Goal: Obtain resource: Download file/media

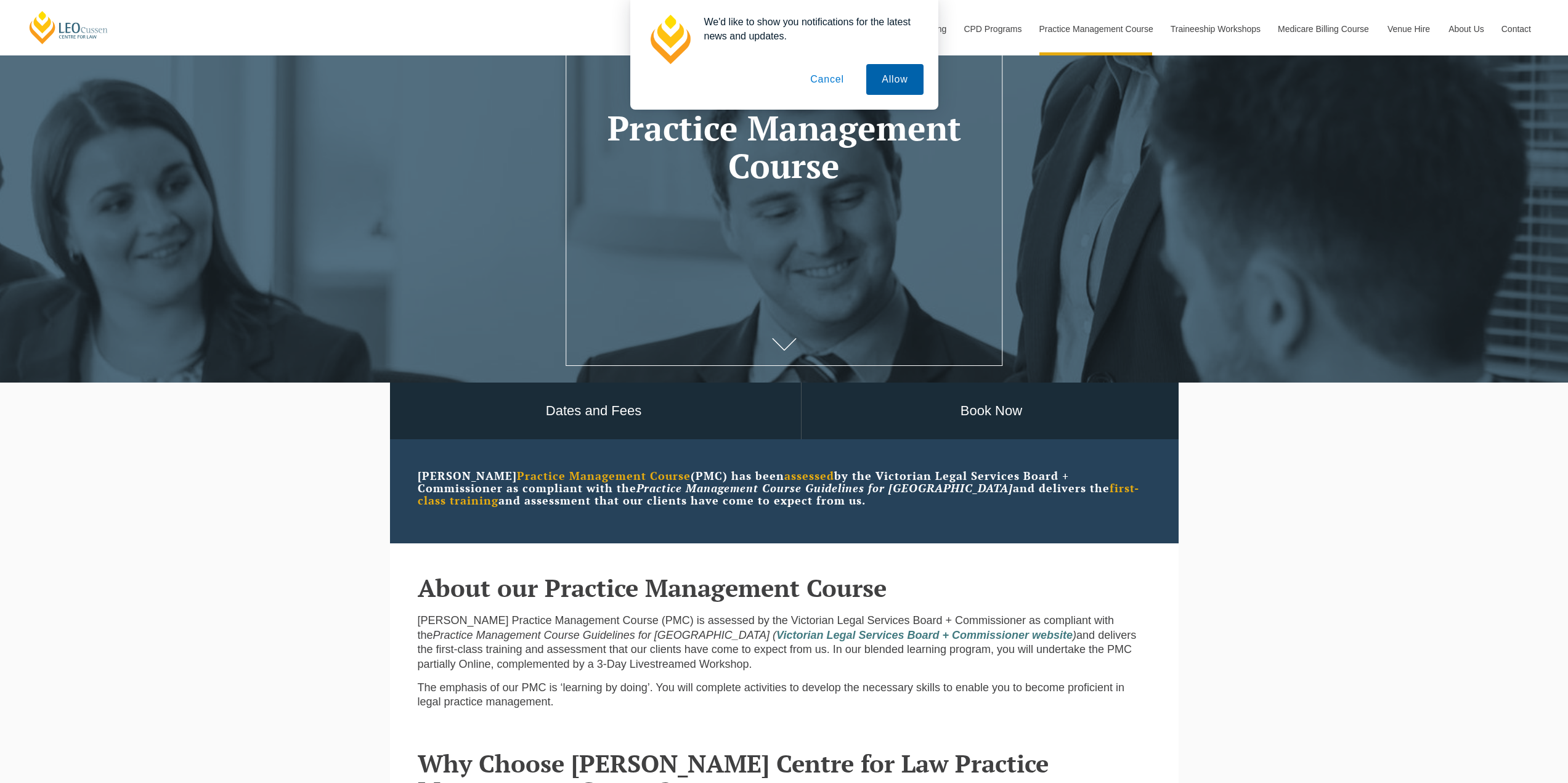
click at [899, 81] on button "Allow" at bounding box center [894, 79] width 57 height 30
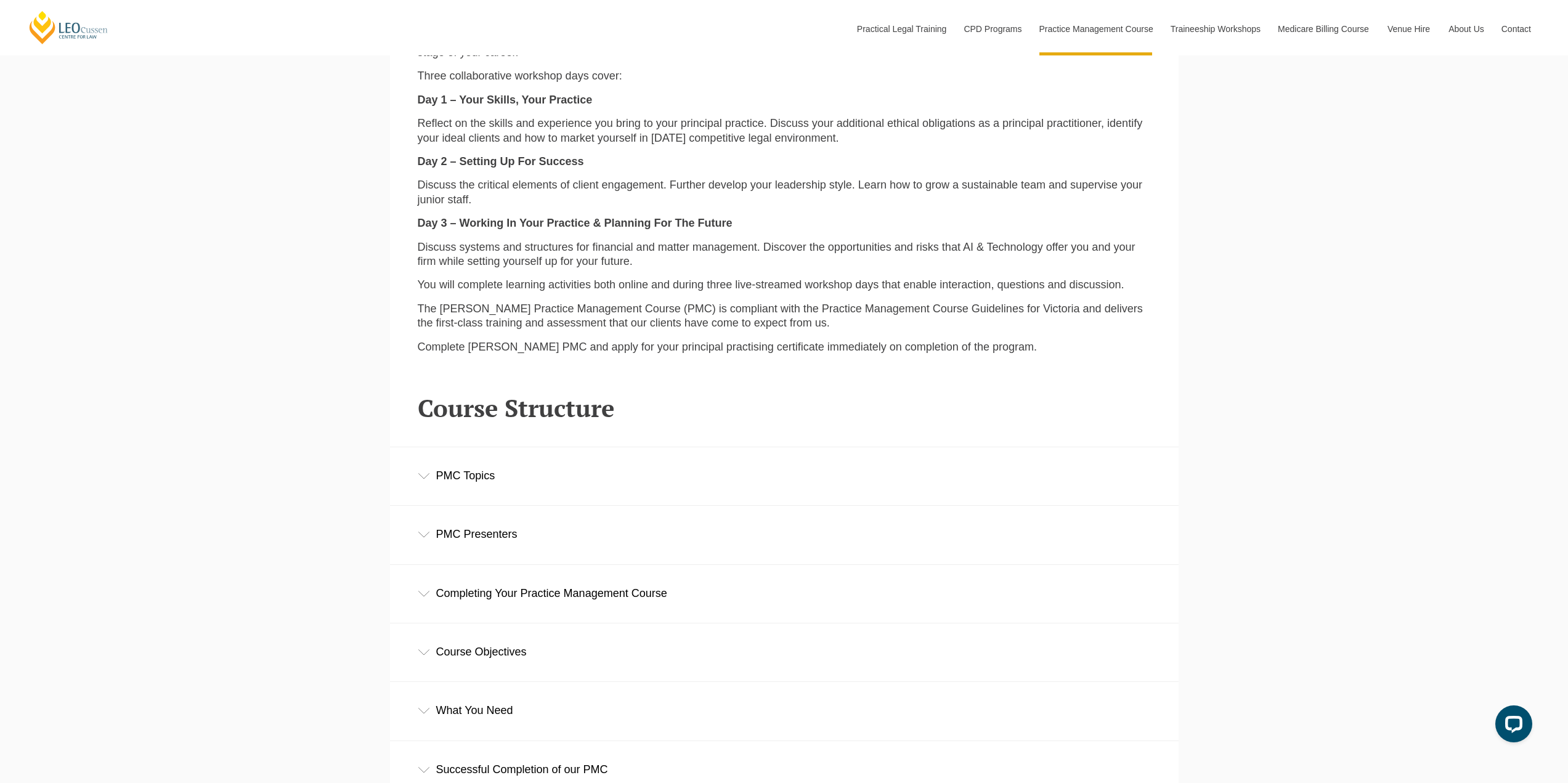
scroll to position [1598, 0]
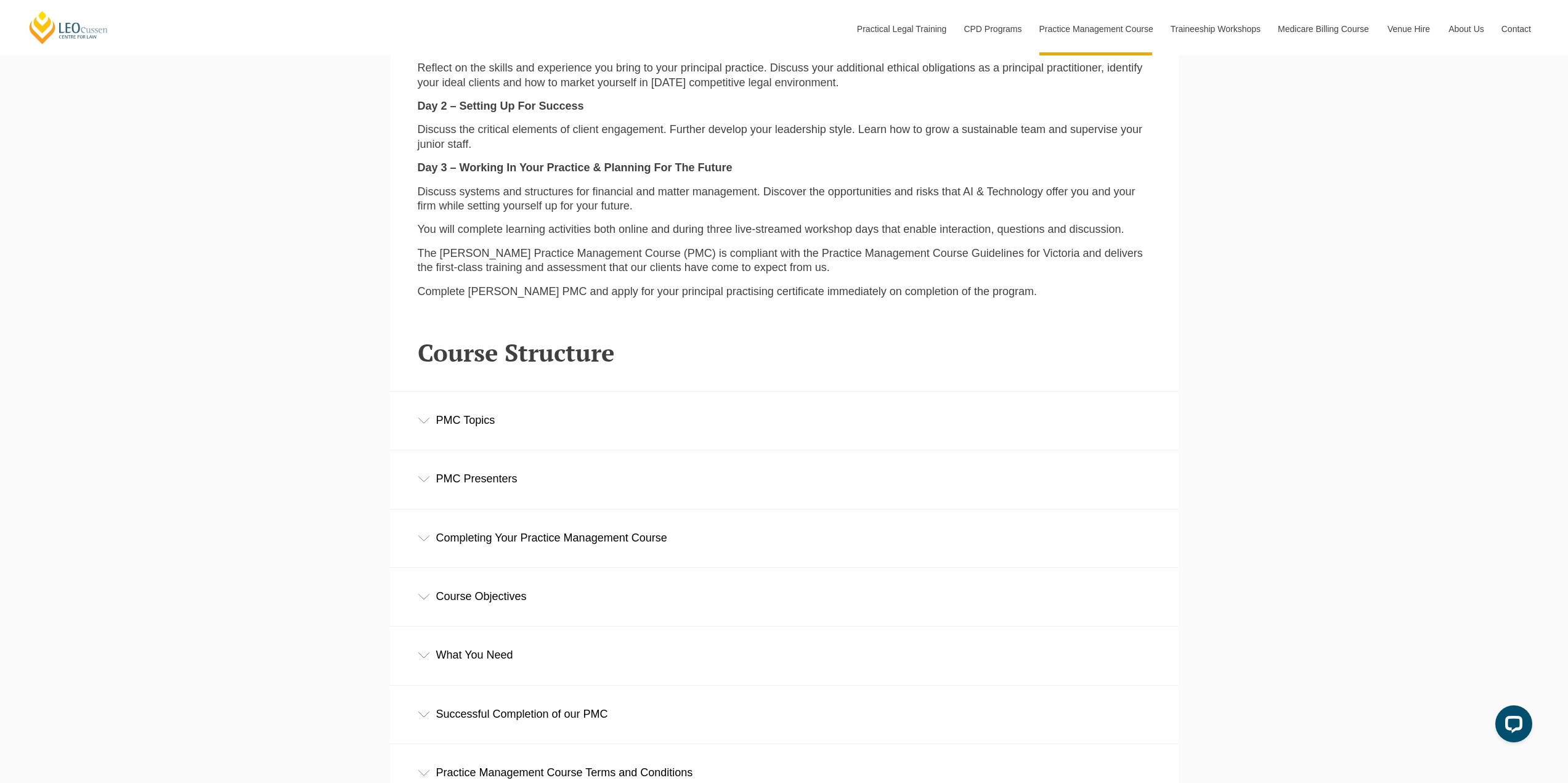
drag, startPoint x: 421, startPoint y: 423, endPoint x: 563, endPoint y: 441, distance: 143.1
click at [422, 423] on icon at bounding box center [423, 420] width 12 height 6
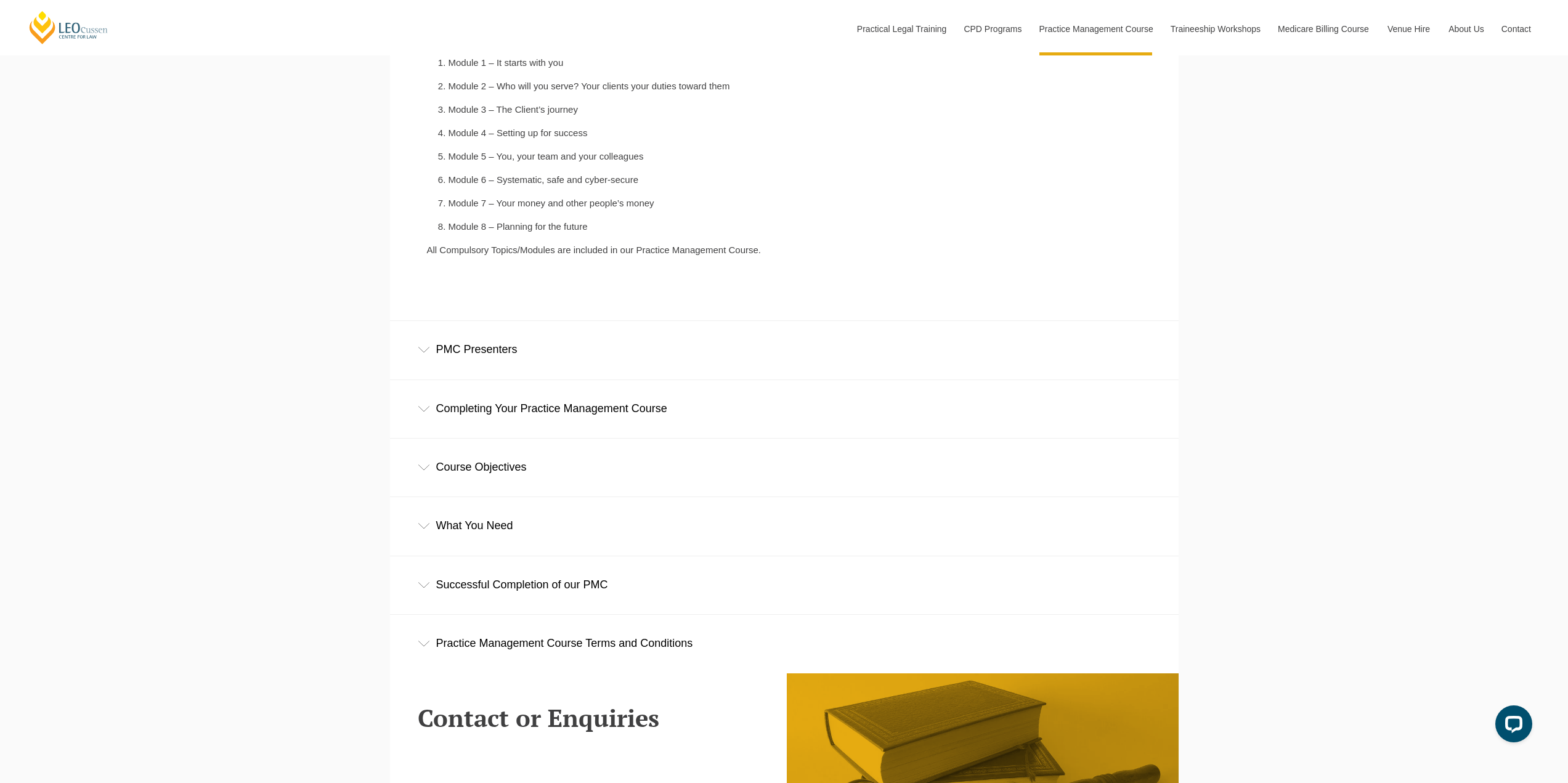
scroll to position [2091, 0]
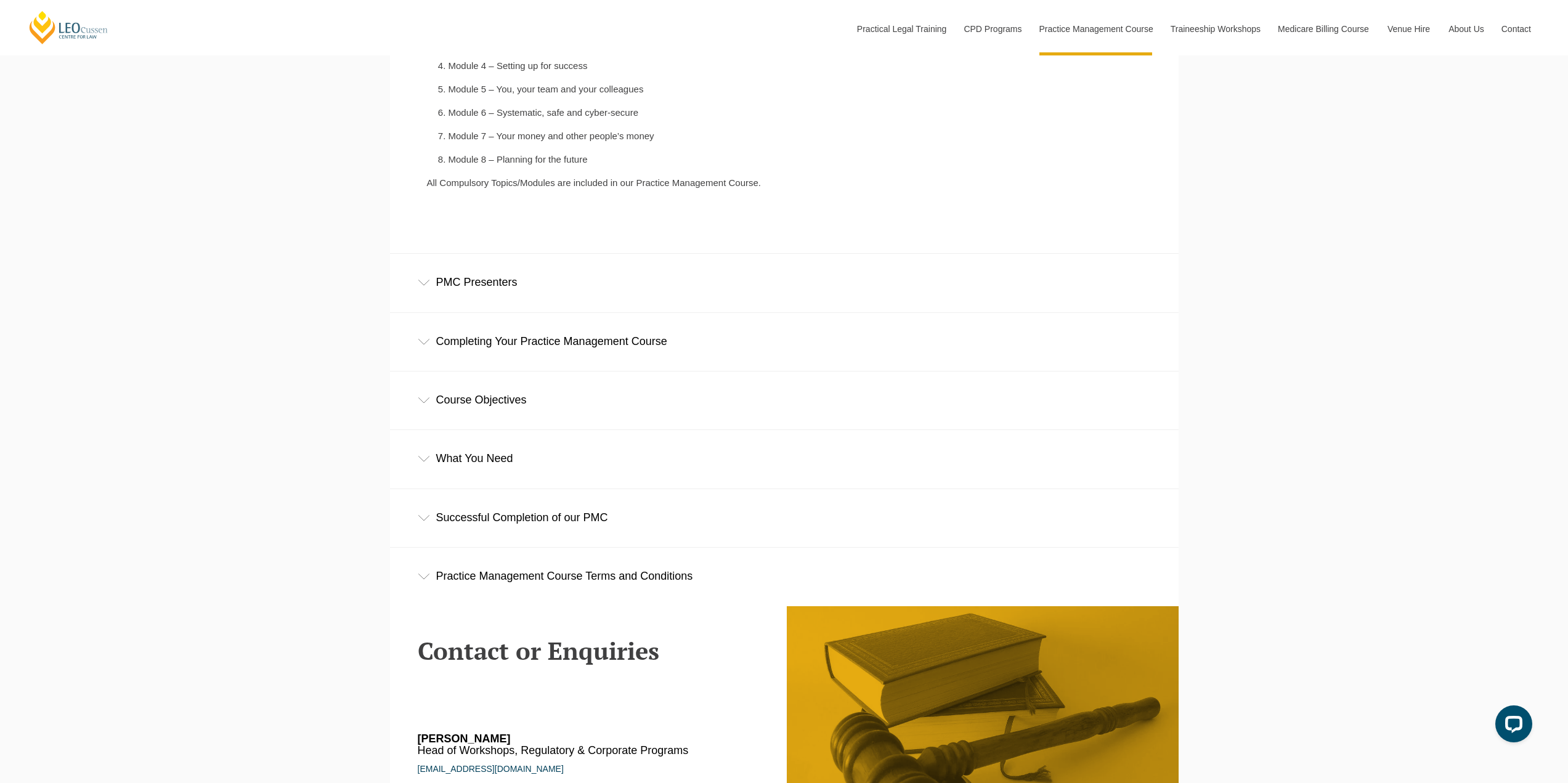
click at [431, 345] on div "Completing Your Practice Management Course" at bounding box center [783, 342] width 788 height 58
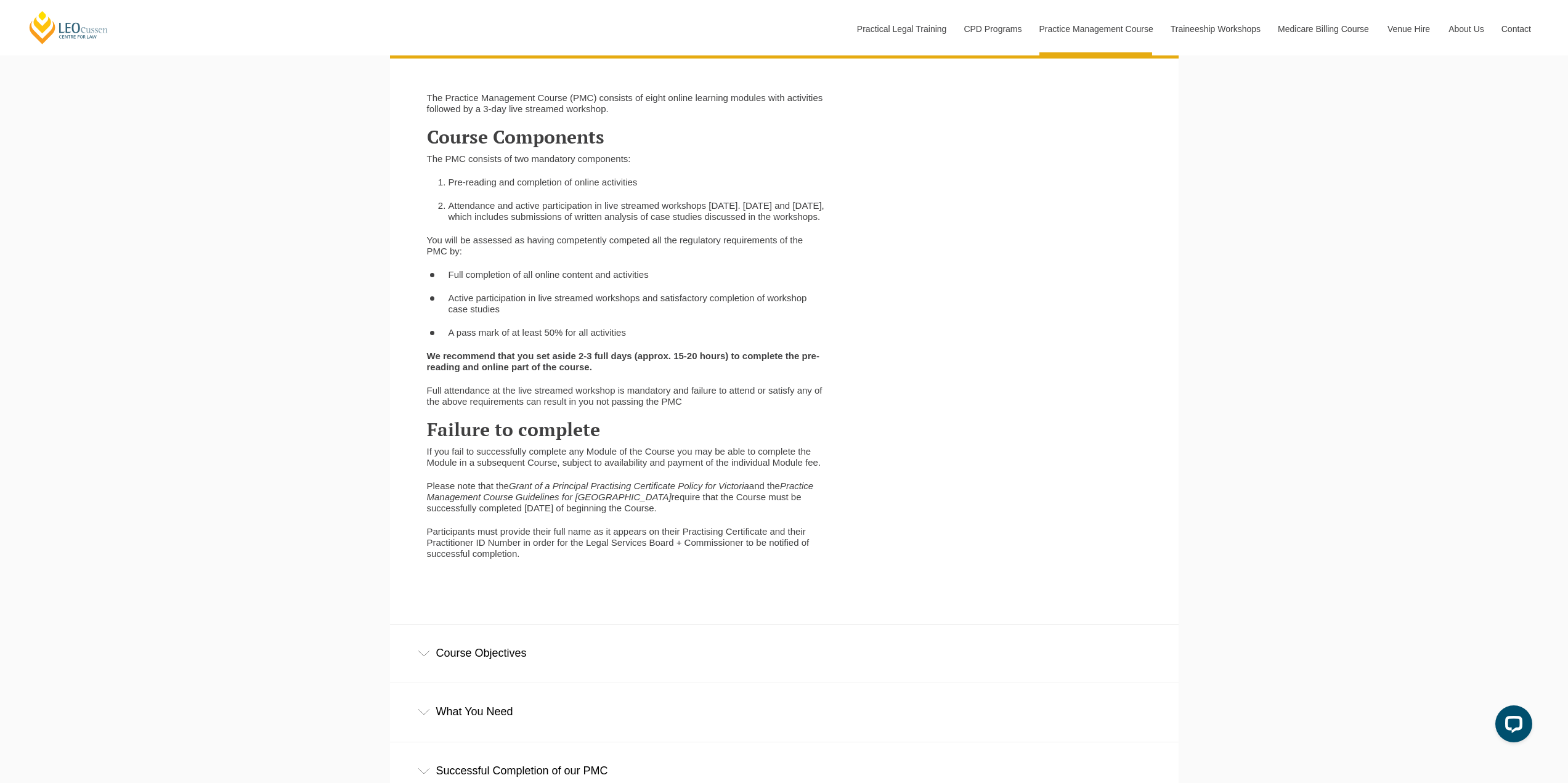
scroll to position [2583, 0]
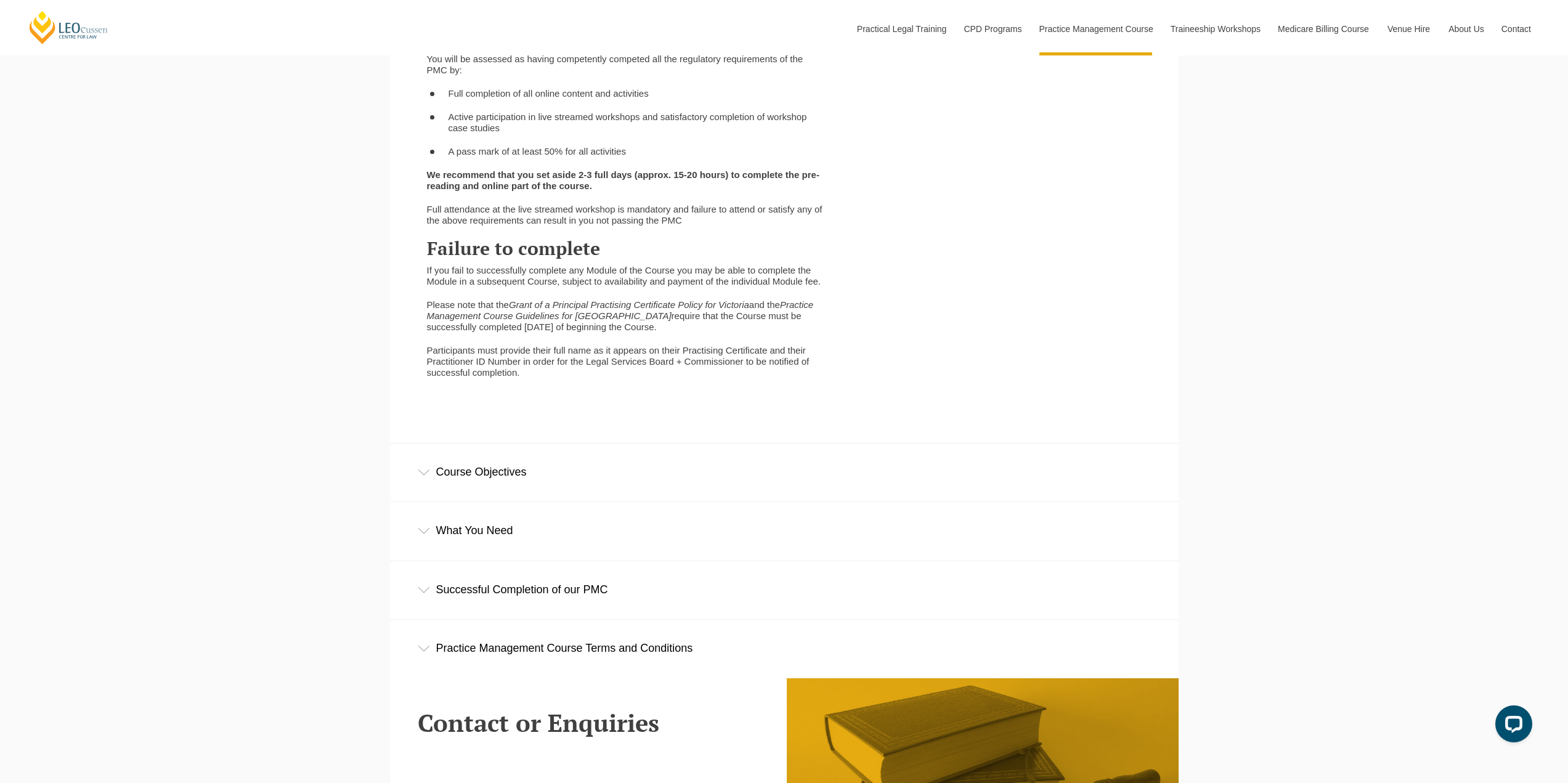
click at [473, 481] on div "Course Objectives" at bounding box center [783, 472] width 788 height 58
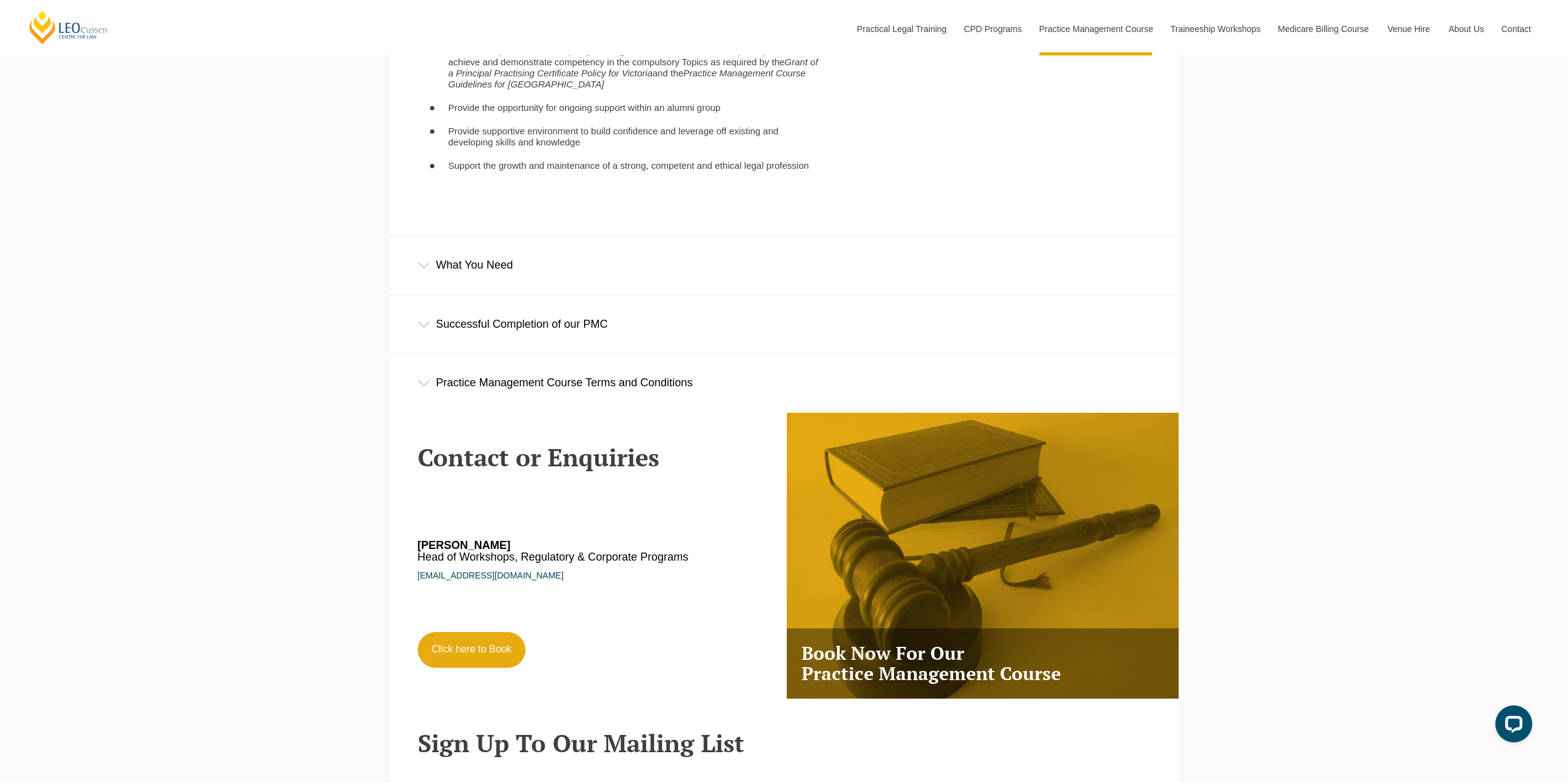
scroll to position [3076, 0]
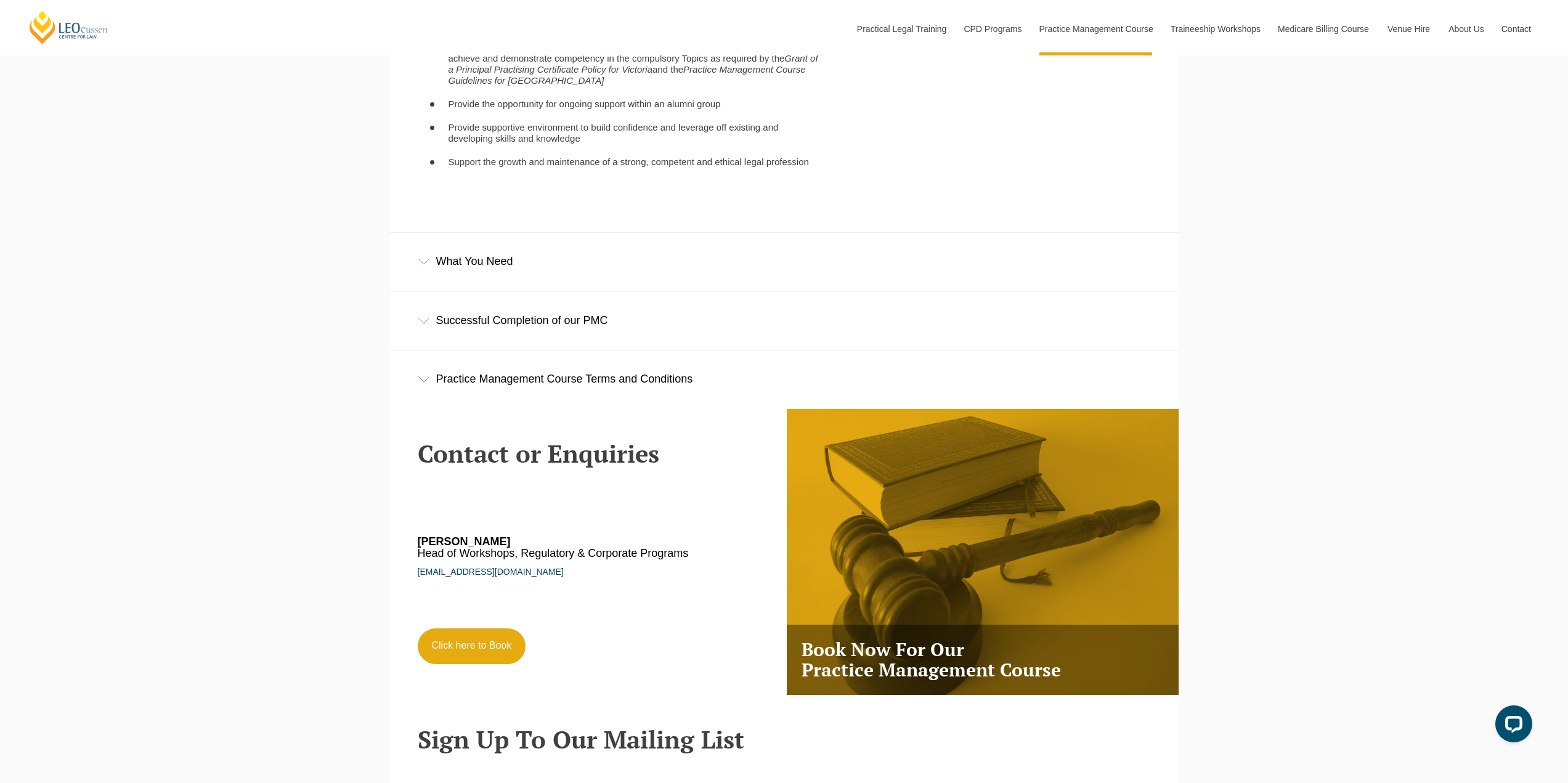
click at [422, 324] on icon at bounding box center [423, 320] width 12 height 6
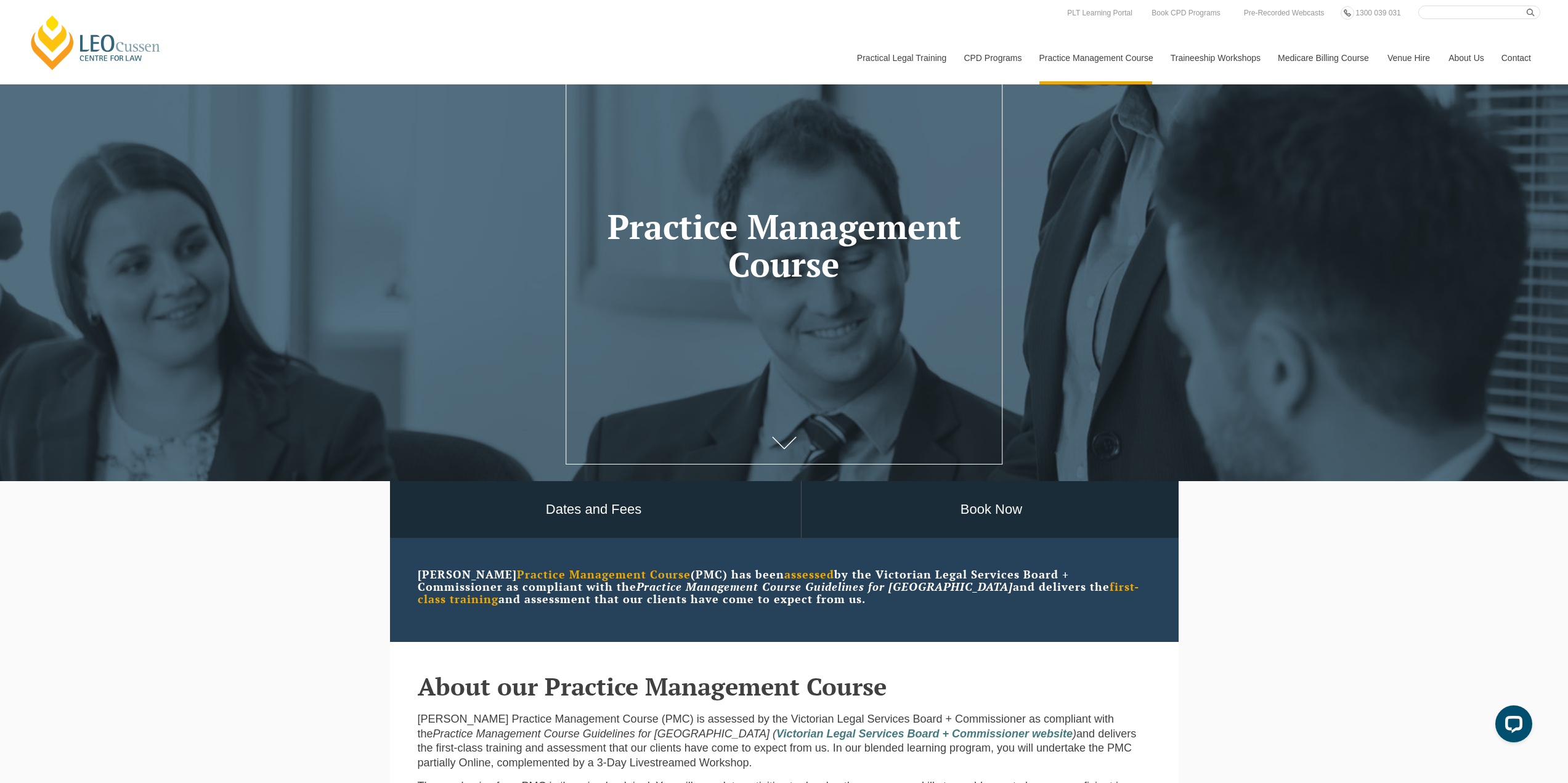
scroll to position [58, 0]
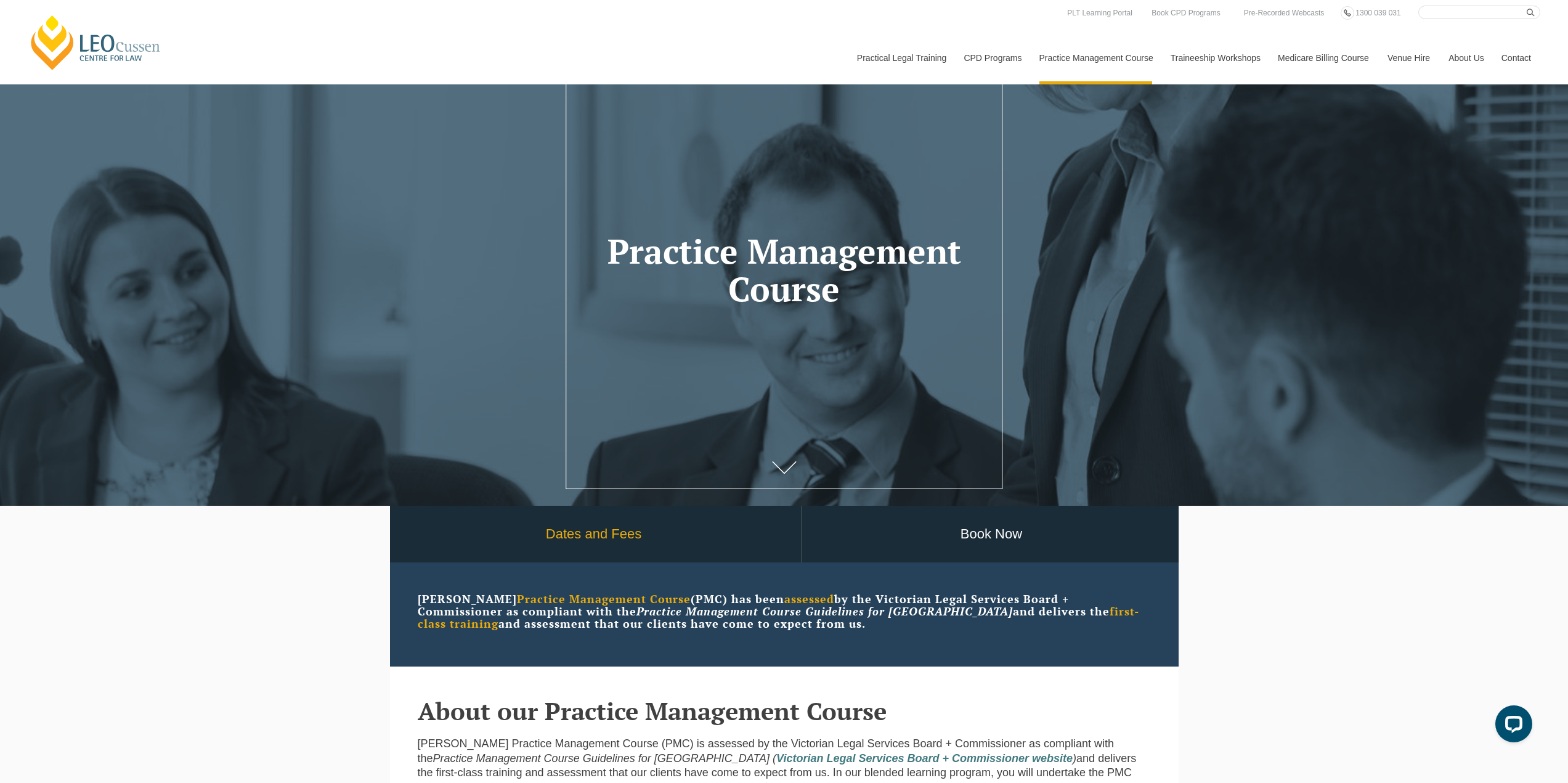
click at [574, 535] on link "Dates and Fees" at bounding box center [594, 534] width 414 height 58
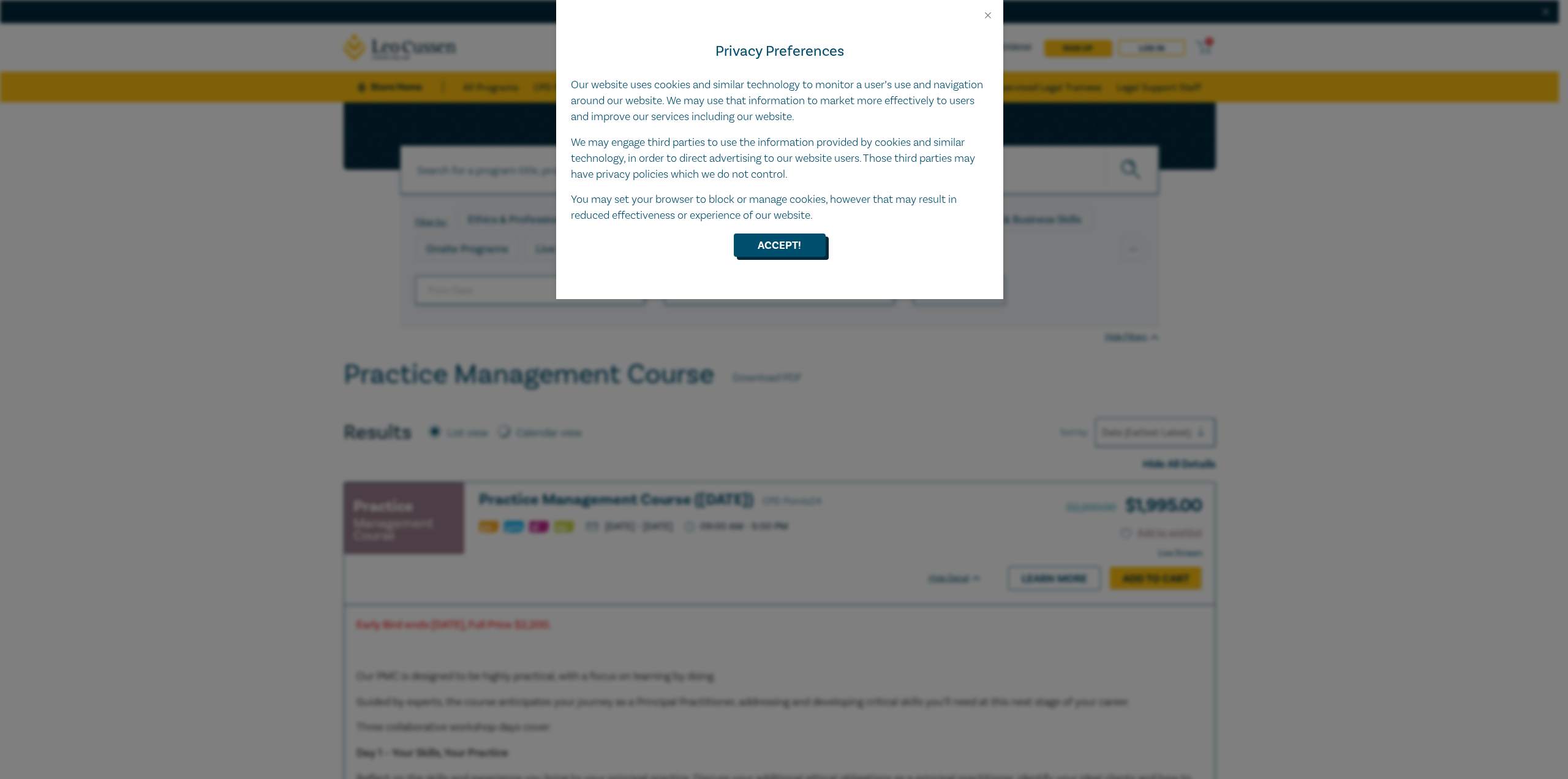
click at [780, 243] on button "Accept!" at bounding box center [780, 245] width 92 height 23
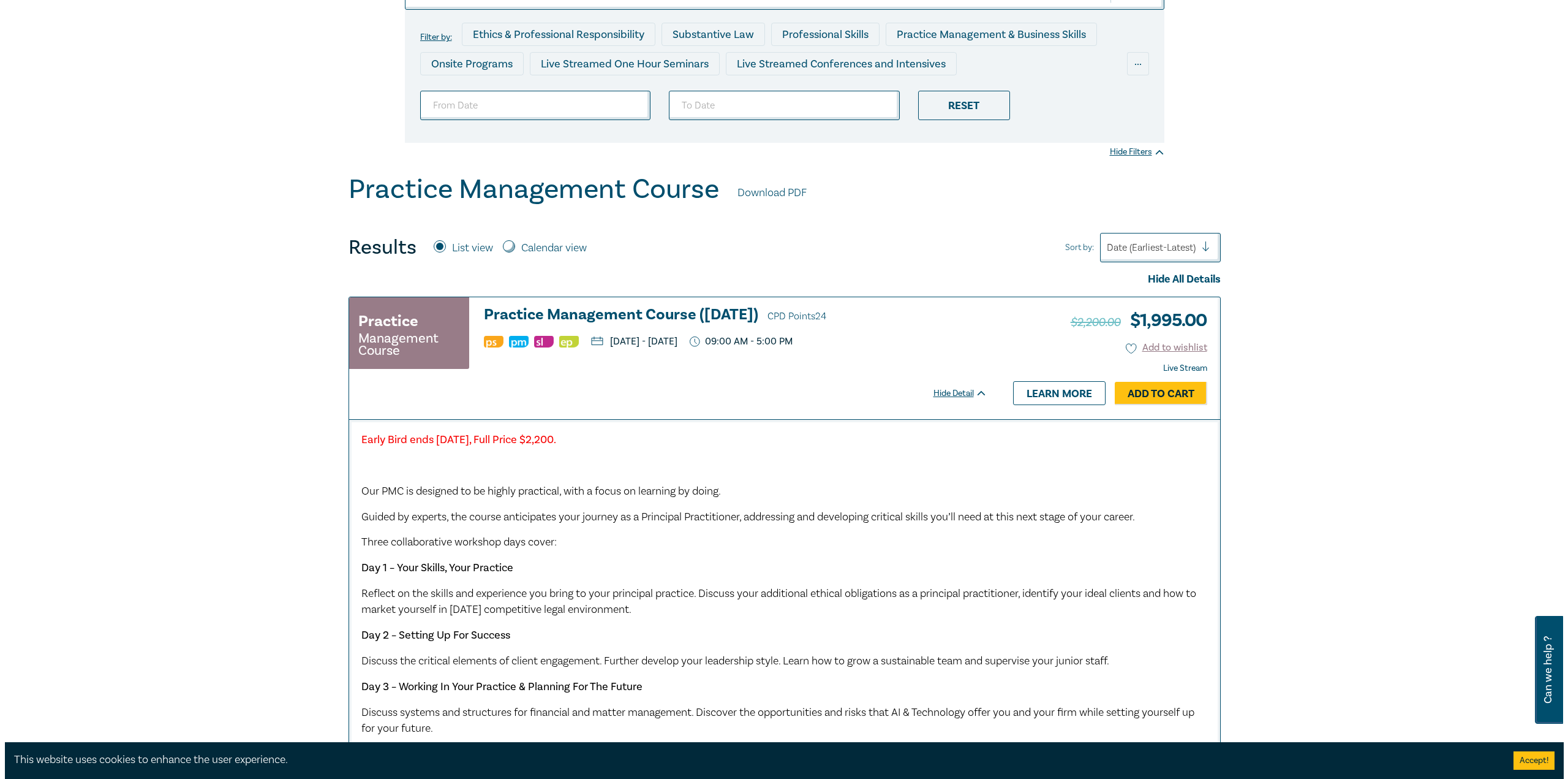
scroll to position [184, 0]
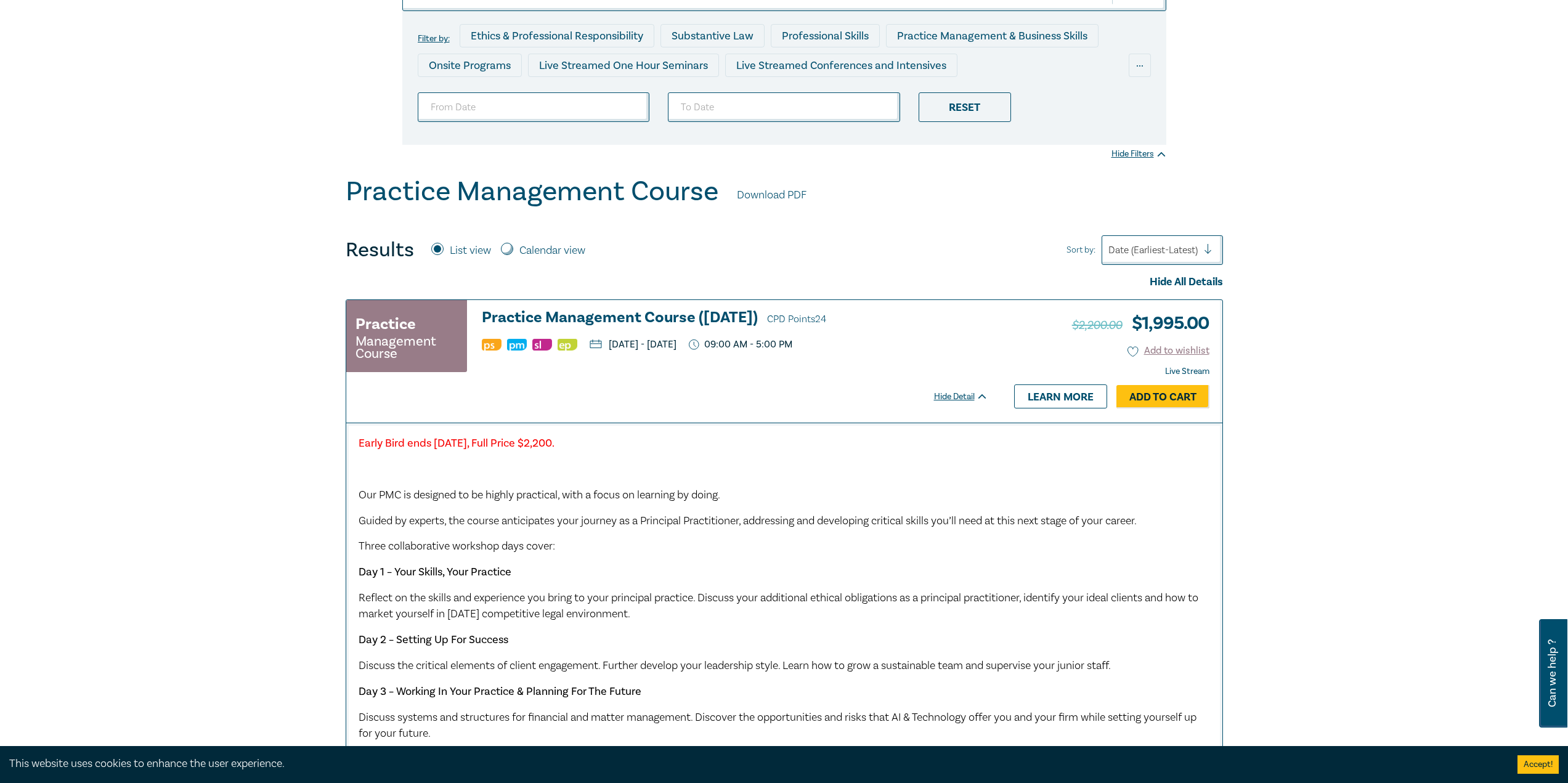
click at [798, 199] on link "Download PDF" at bounding box center [771, 195] width 70 height 16
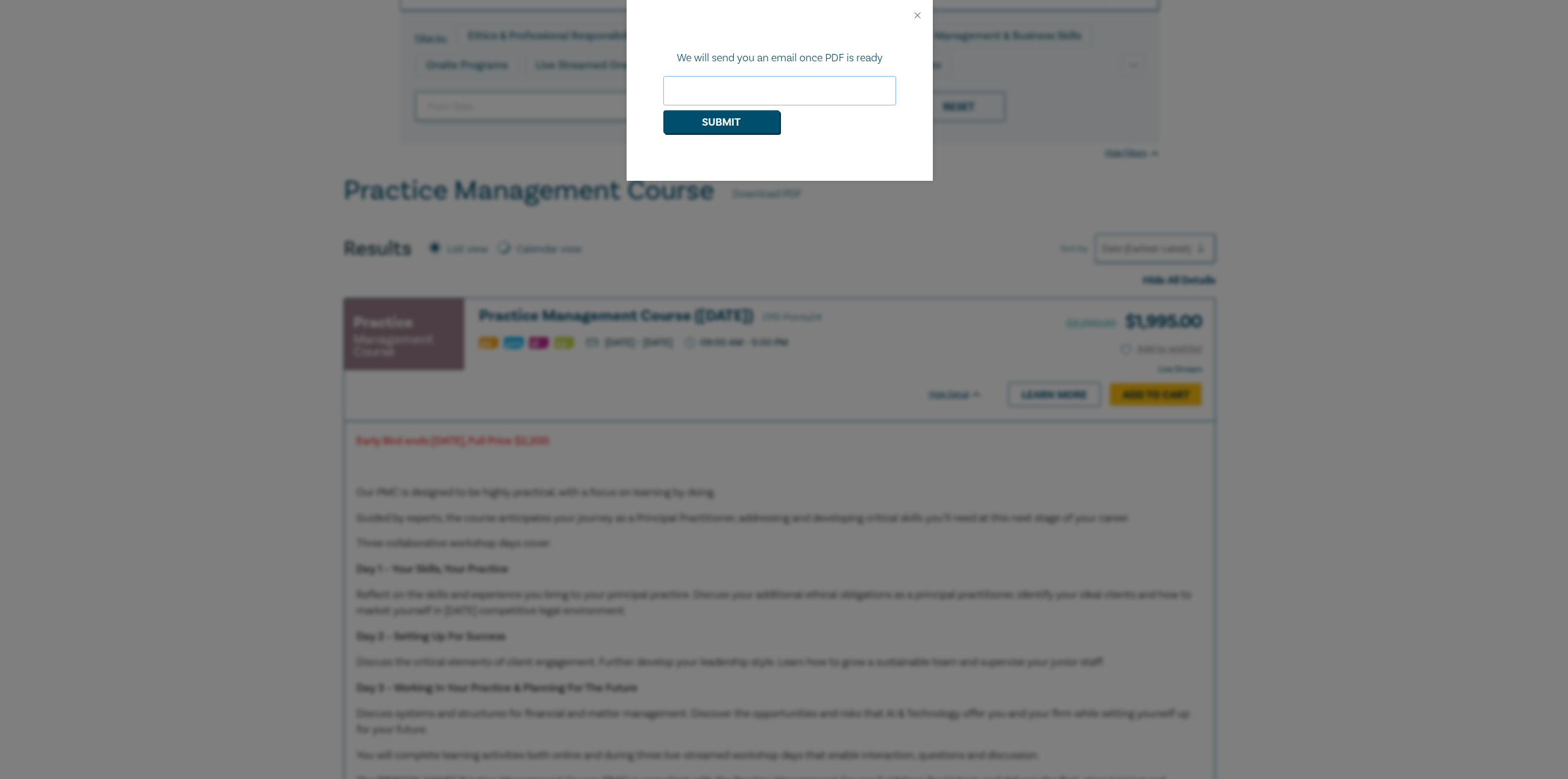
click at [776, 85] on input "email" at bounding box center [780, 91] width 233 height 29
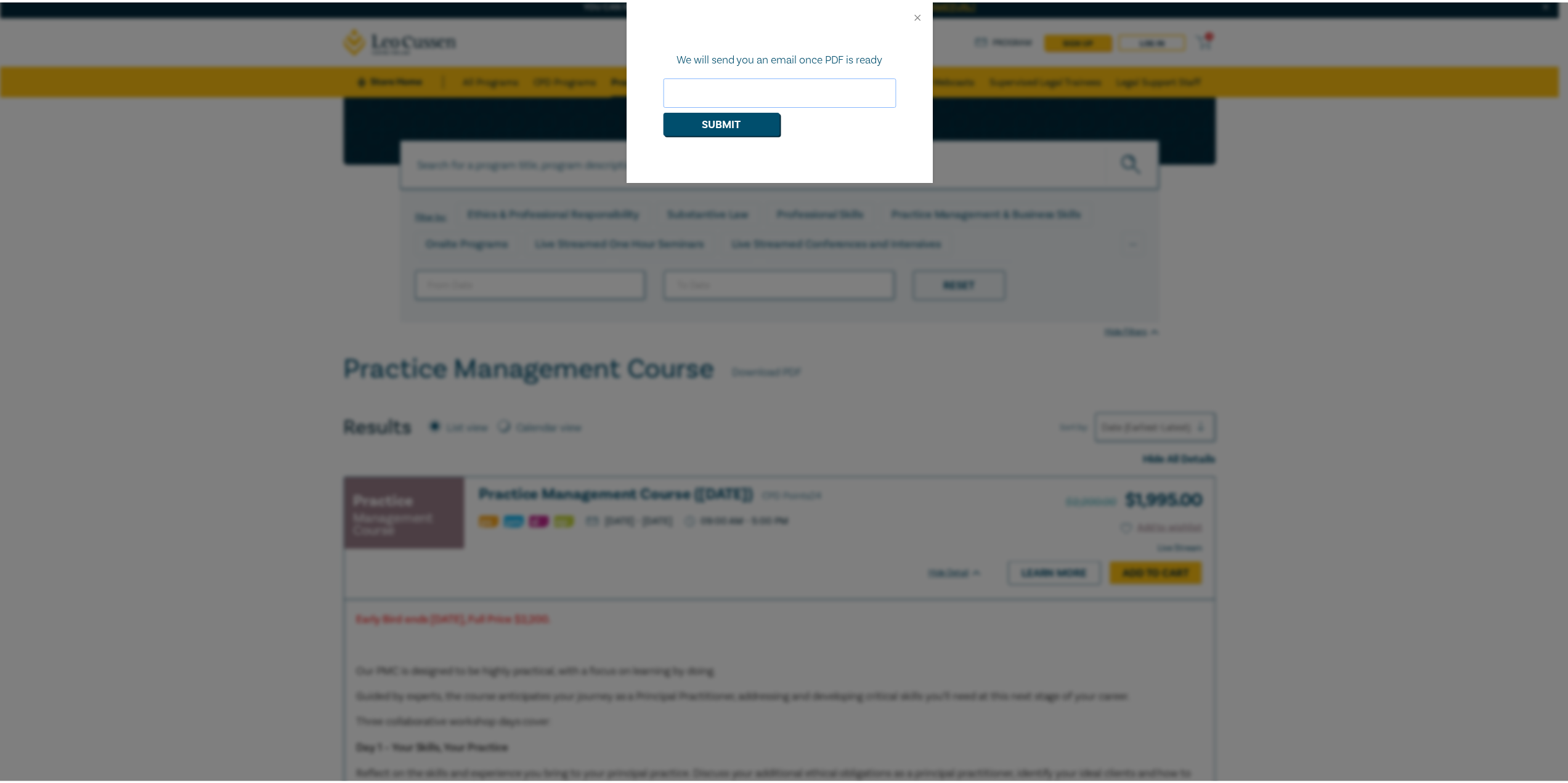
scroll to position [0, 0]
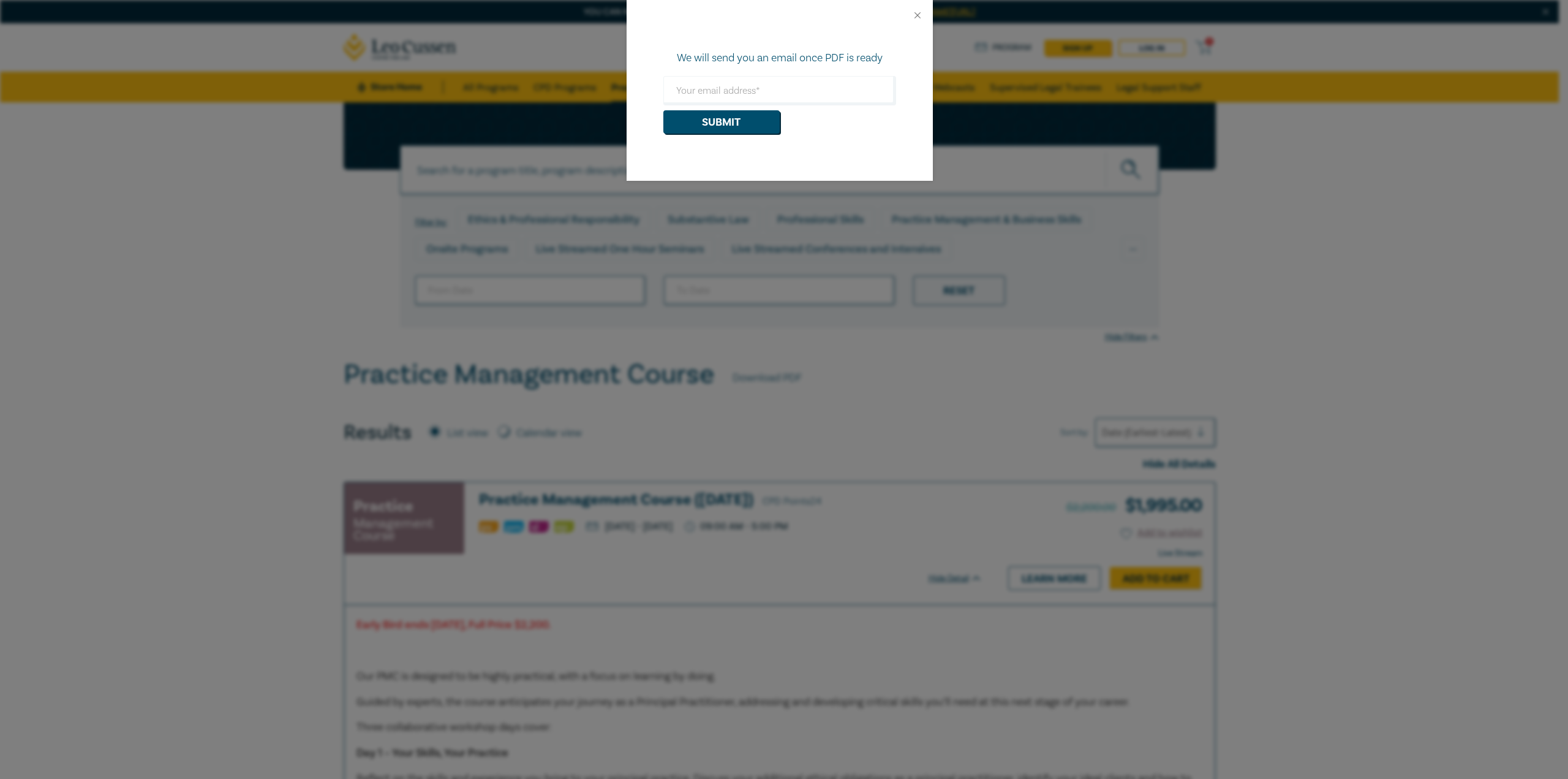
click at [917, 20] on div at bounding box center [780, 15] width 306 height 30
click at [918, 16] on button "Close" at bounding box center [917, 15] width 11 height 11
